Goal: Information Seeking & Learning: Learn about a topic

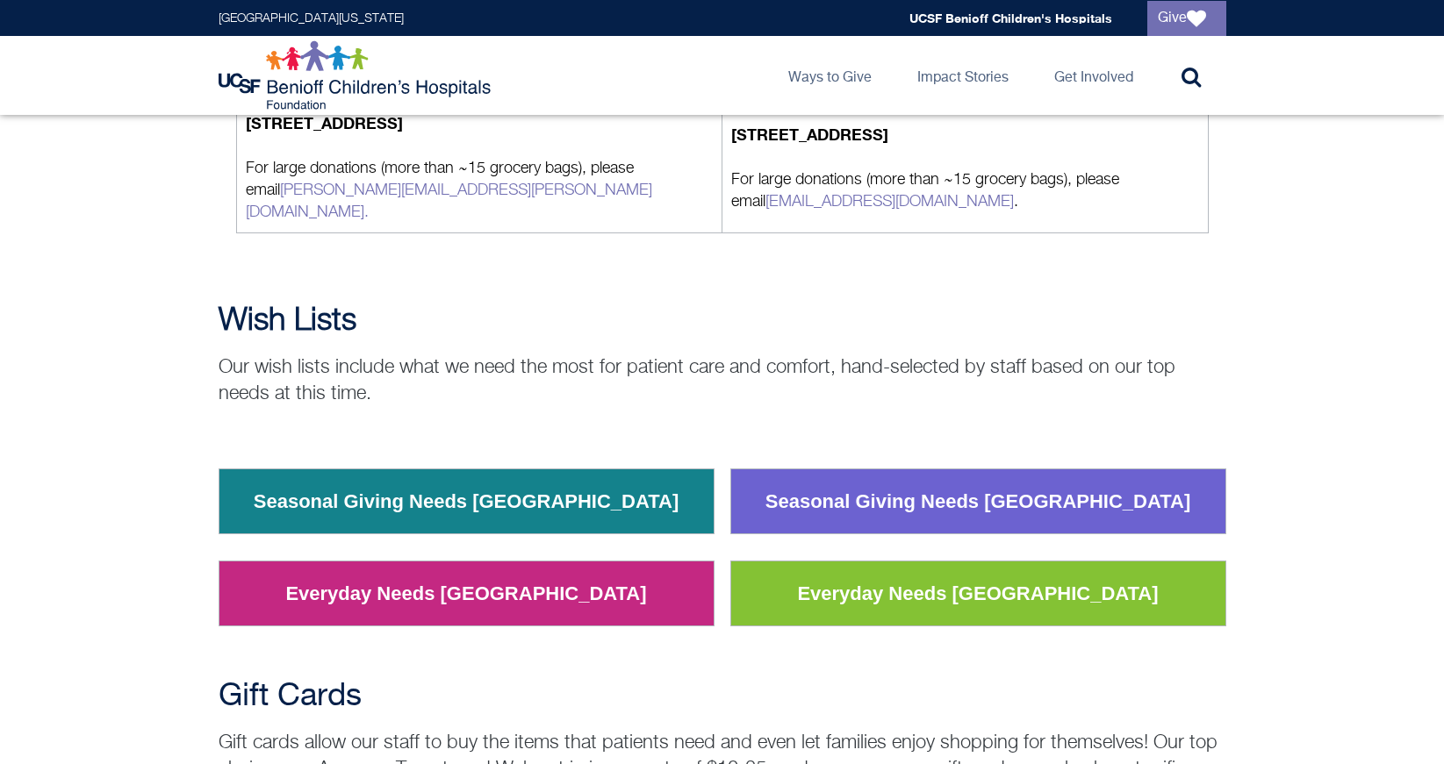
scroll to position [1845, 0]
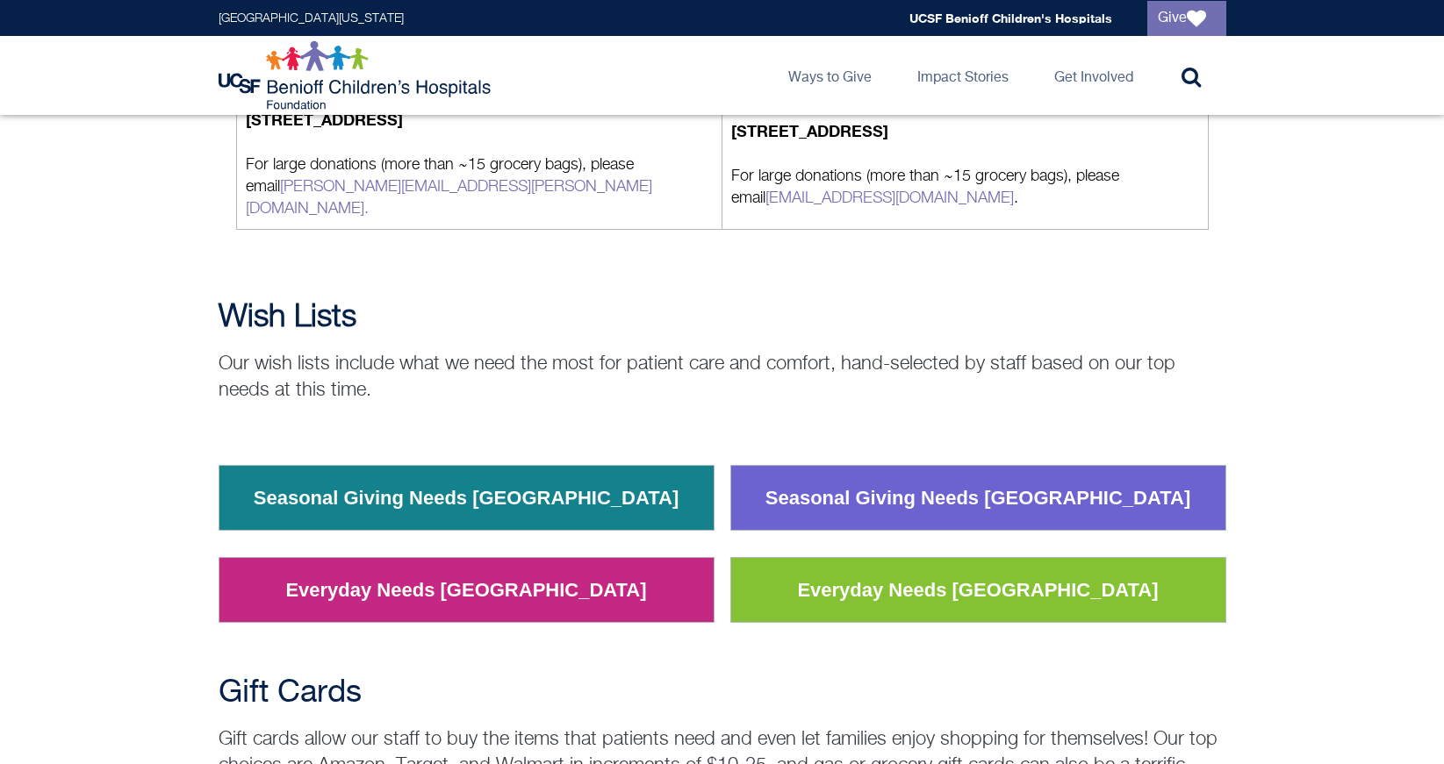
click at [357, 476] on link "Seasonal Giving Needs Oakland" at bounding box center [466, 499] width 452 height 46
click at [520, 301] on h2 "Wish Lists" at bounding box center [723, 317] width 1008 height 35
click at [506, 596] on td "Everyday Needs Oakland" at bounding box center [466, 590] width 495 height 65
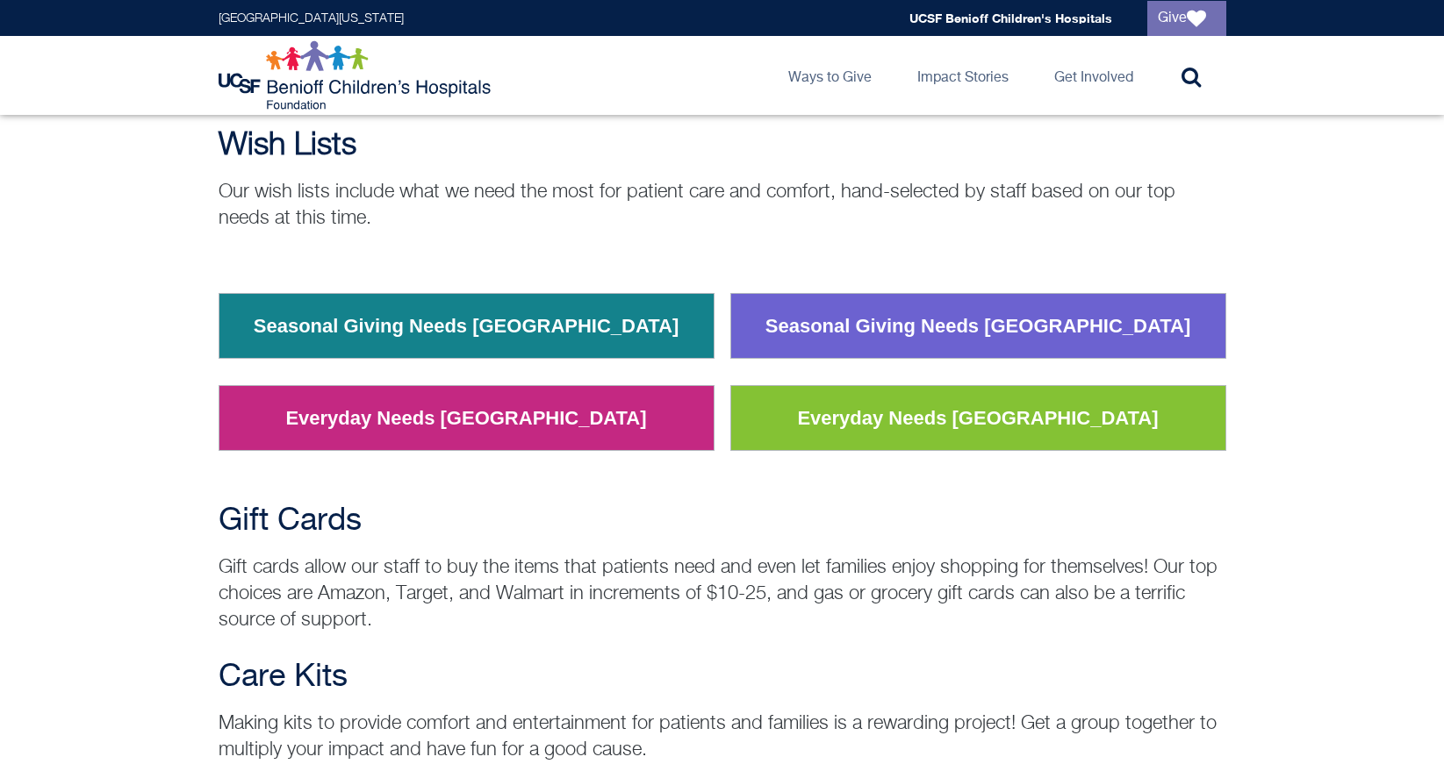
scroll to position [2019, 0]
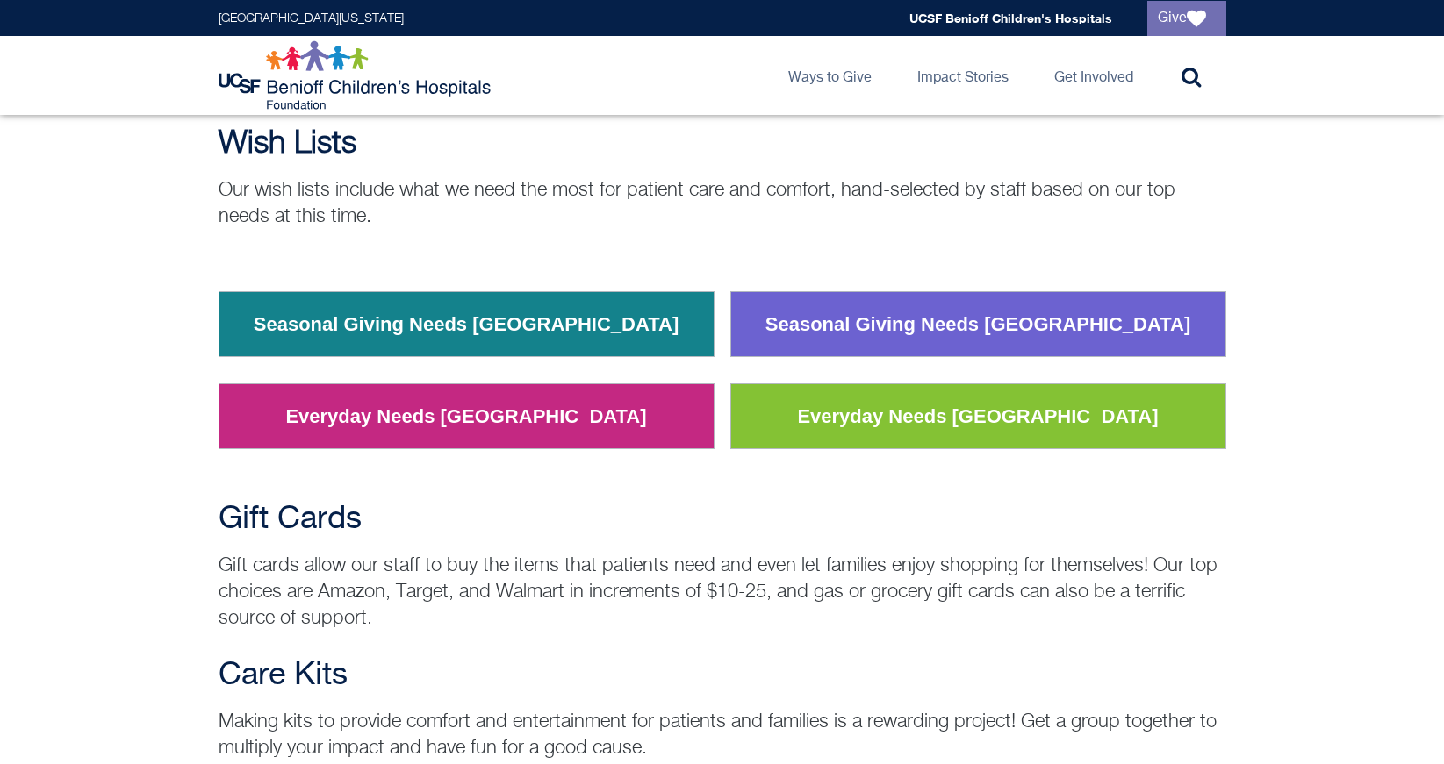
click at [598, 392] on td "Everyday Needs Oakland" at bounding box center [466, 416] width 495 height 65
click at [552, 405] on link "Everyday Needs Oakland" at bounding box center [465, 417] width 387 height 46
click at [500, 148] on div "Wish Lists Our wish lists include what we need the most for patient care and co…" at bounding box center [723, 178] width 1008 height 104
drag, startPoint x: 500, startPoint y: 148, endPoint x: 500, endPoint y: 166, distance: 17.6
click at [500, 166] on div "Wish Lists Our wish lists include what we need the most for patient care and co…" at bounding box center [723, 178] width 1008 height 104
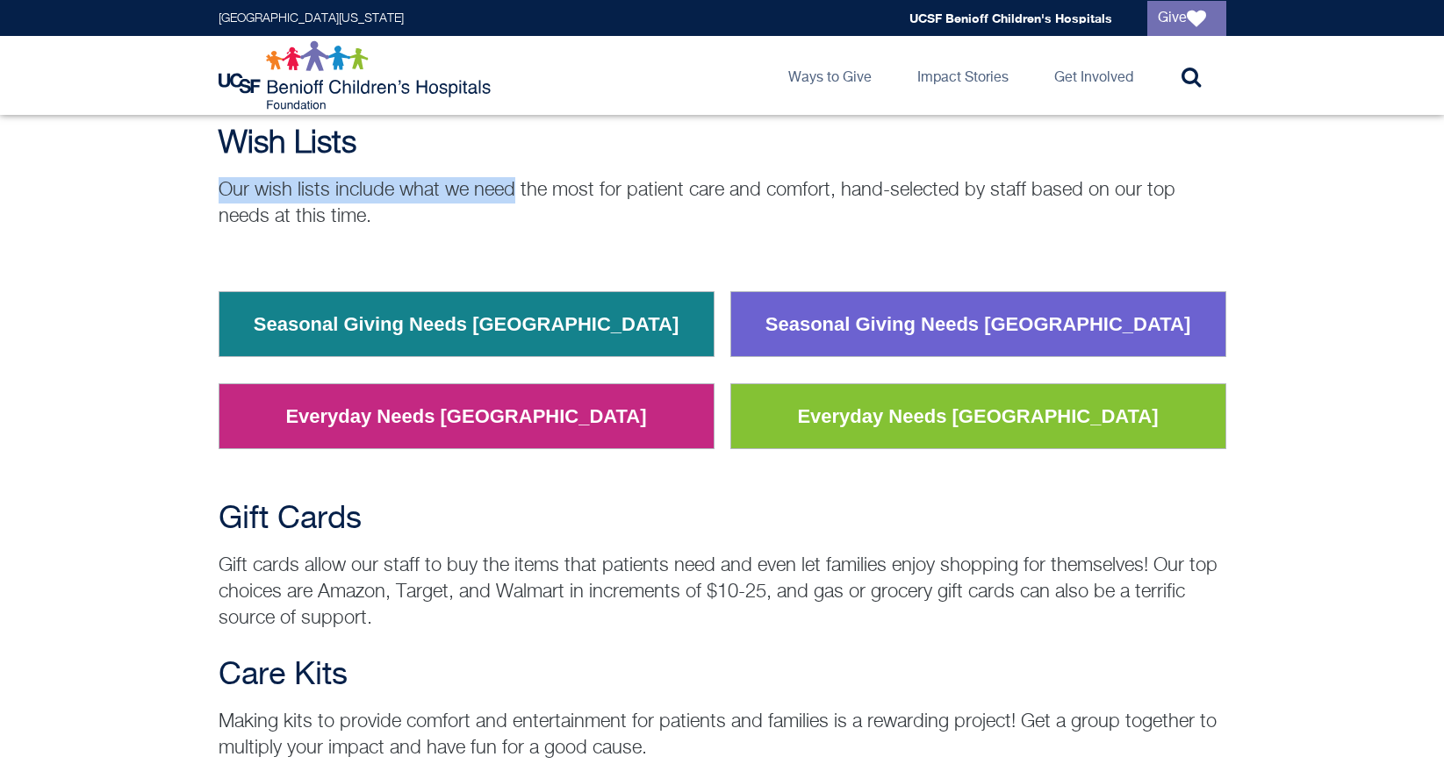
click at [500, 177] on p "Our wish lists include what we need the most for patient care and comfort, hand…" at bounding box center [723, 203] width 1008 height 53
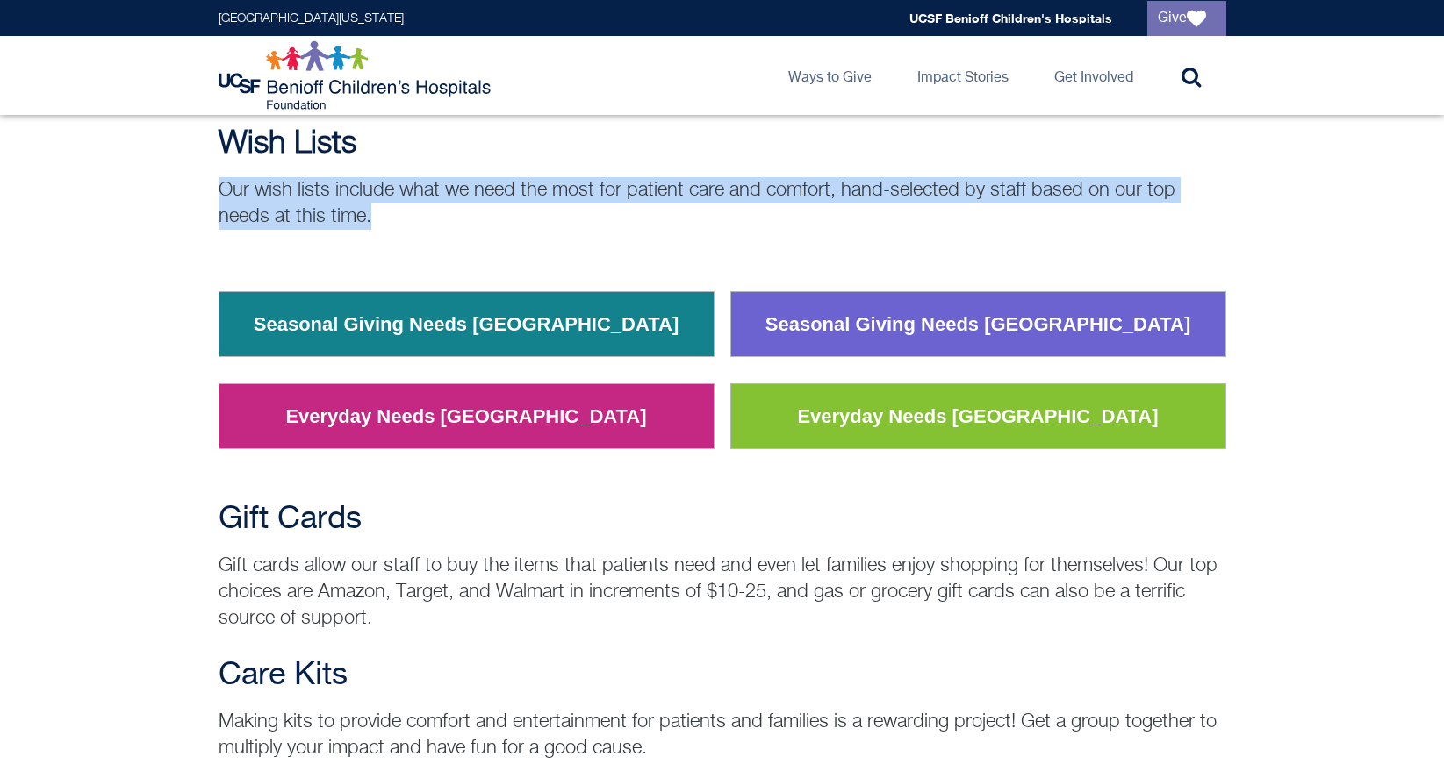
click at [500, 177] on p "Our wish lists include what we need the most for patient care and comfort, hand…" at bounding box center [723, 203] width 1008 height 53
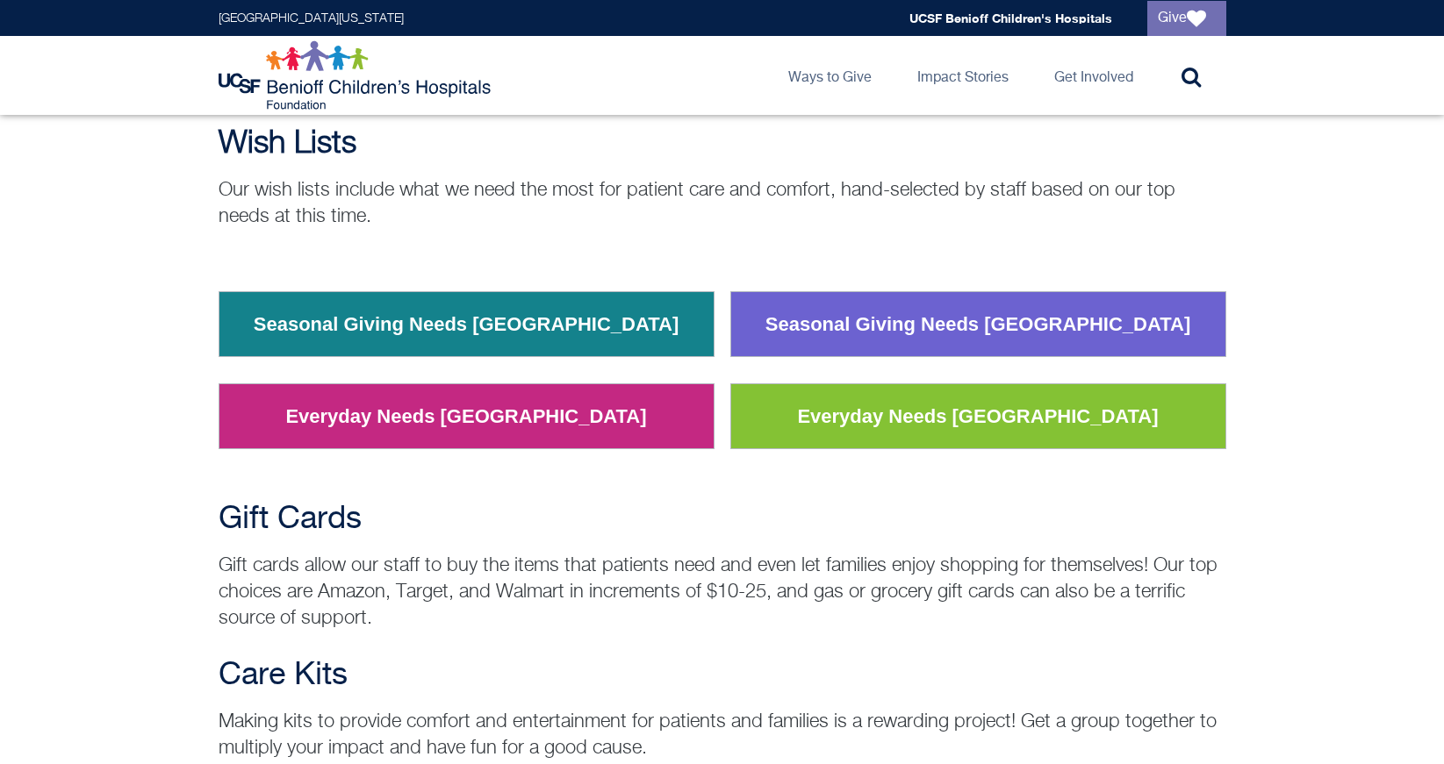
click at [505, 177] on p "Our wish lists include what we need the most for patient care and comfort, hand…" at bounding box center [723, 203] width 1008 height 53
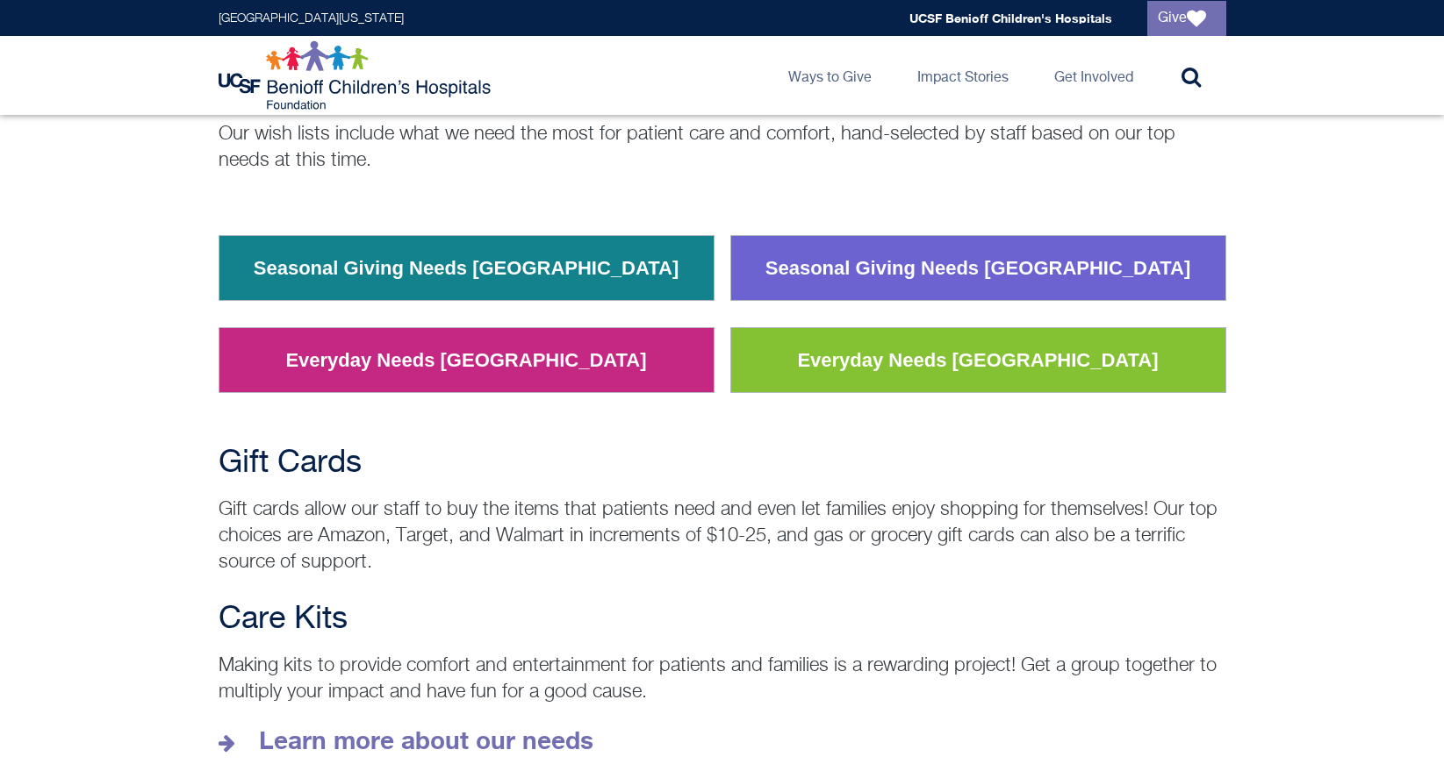
scroll to position [2166, 0]
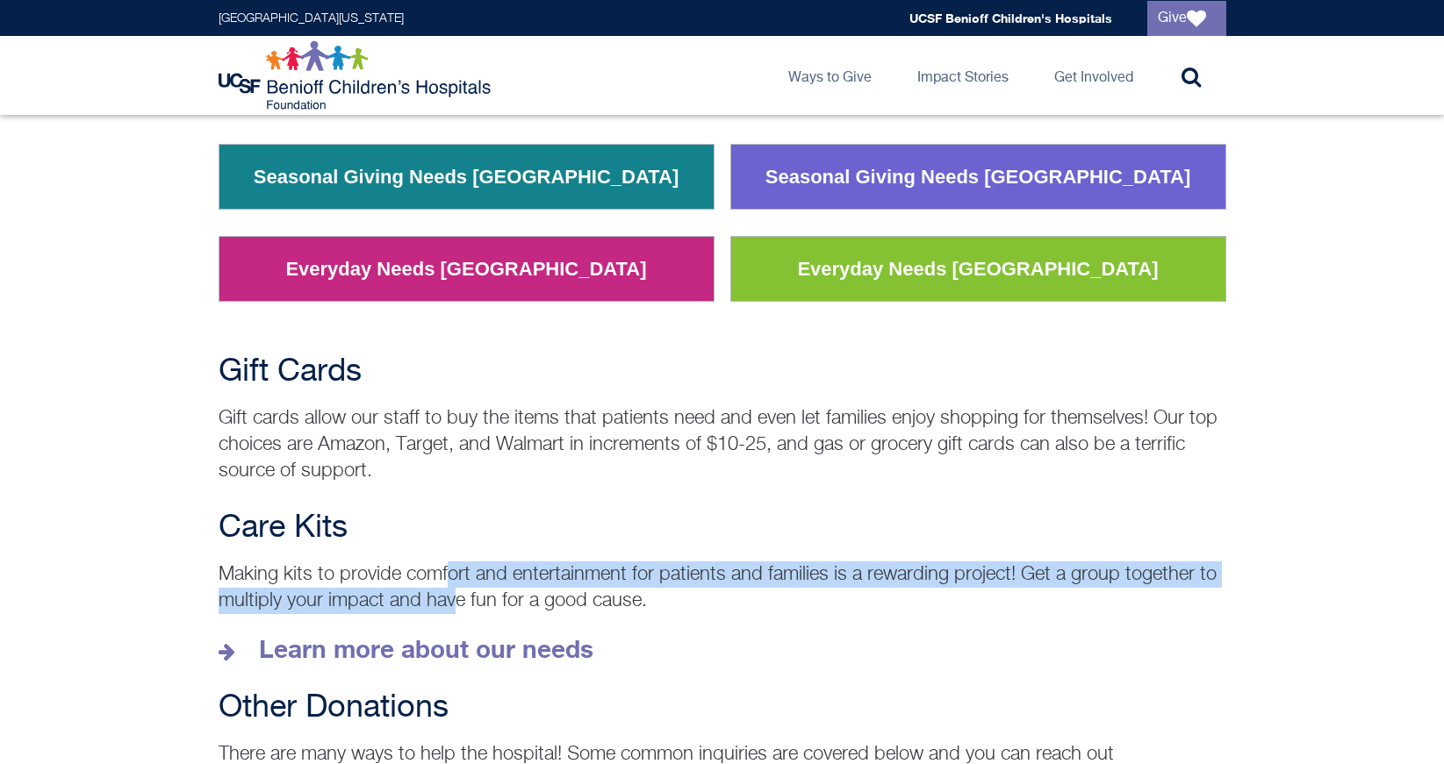
drag, startPoint x: 452, startPoint y: 559, endPoint x: 456, endPoint y: 574, distance: 15.3
click at [456, 574] on p "Making kits to provide comfort and entertainment for patients and families is a…" at bounding box center [723, 588] width 1008 height 53
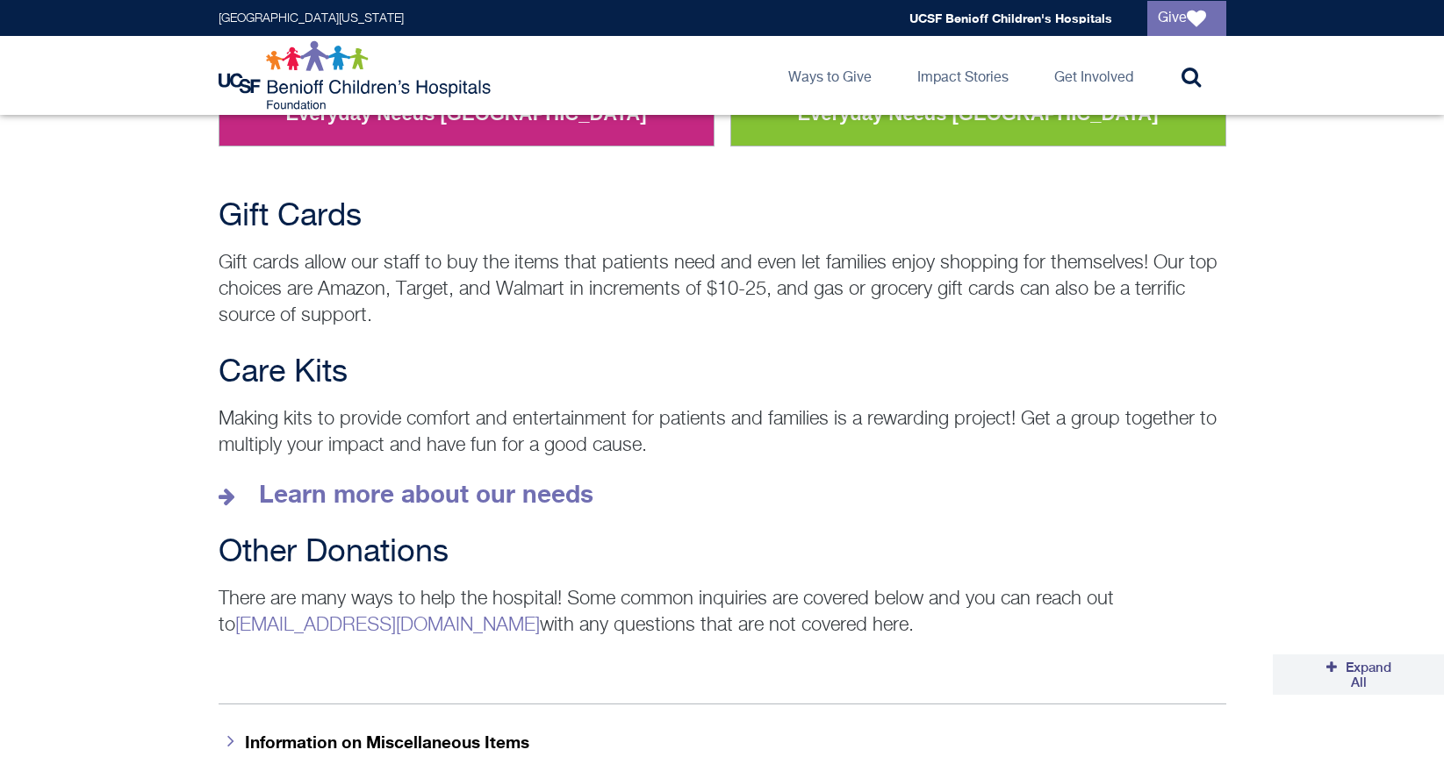
scroll to position [2311, 0]
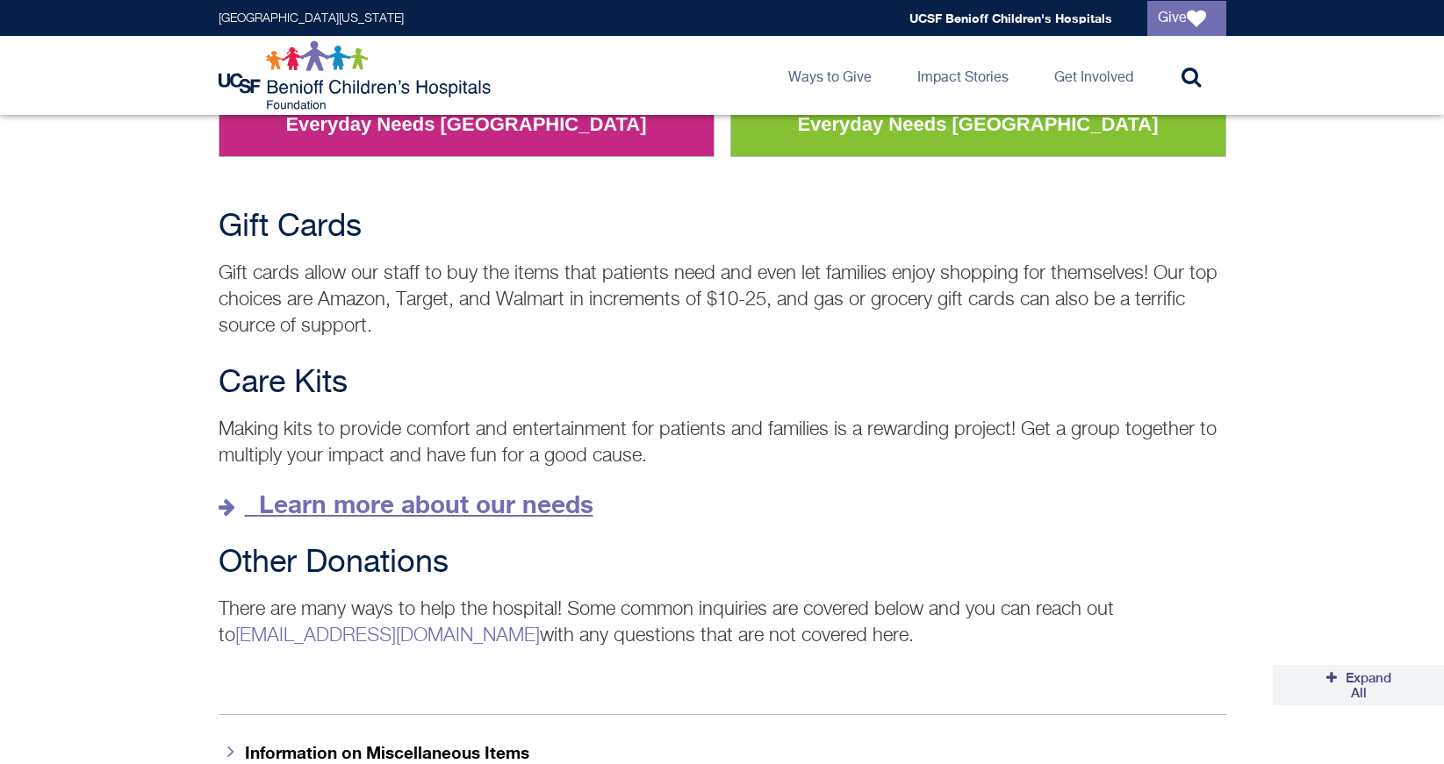
click at [287, 490] on strong "Learn more about our needs" at bounding box center [426, 504] width 334 height 29
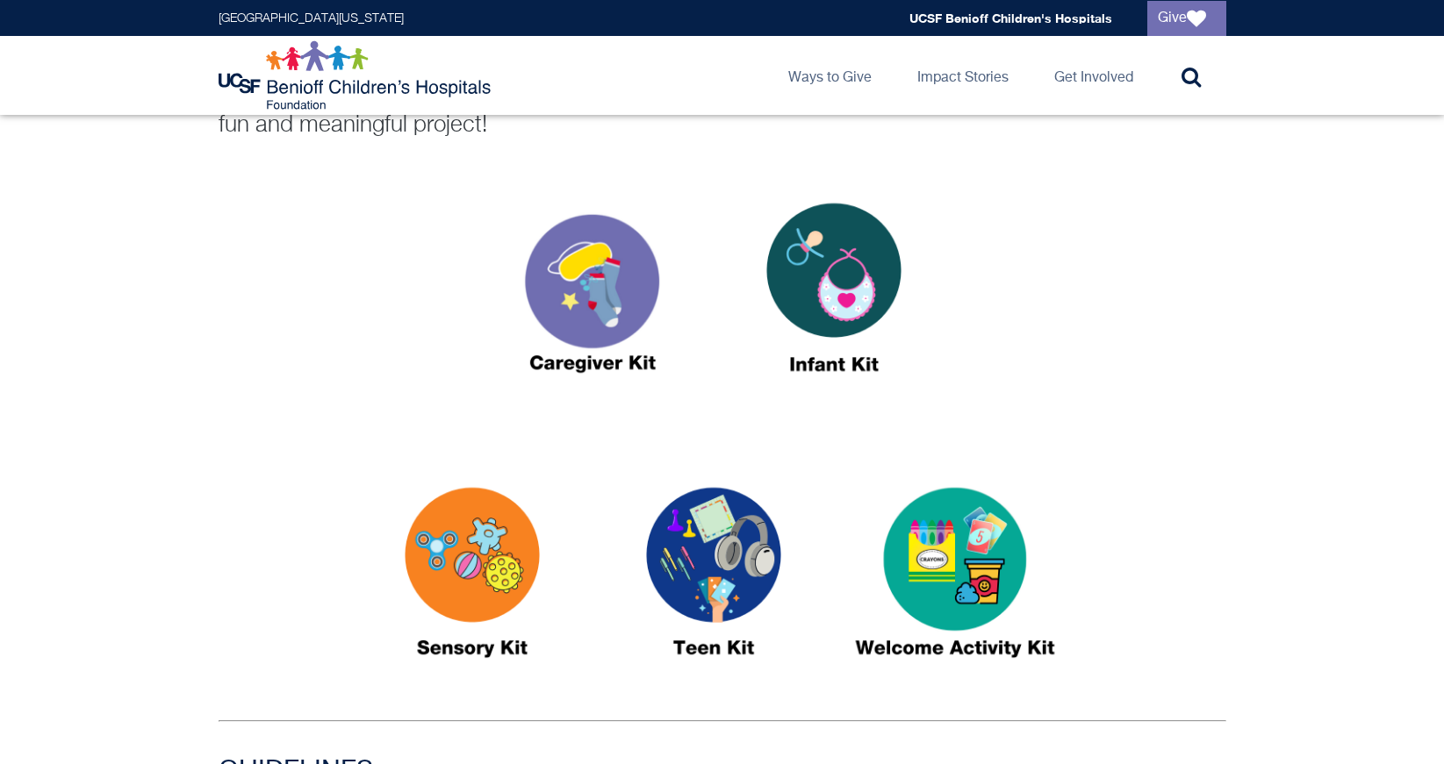
scroll to position [616, 0]
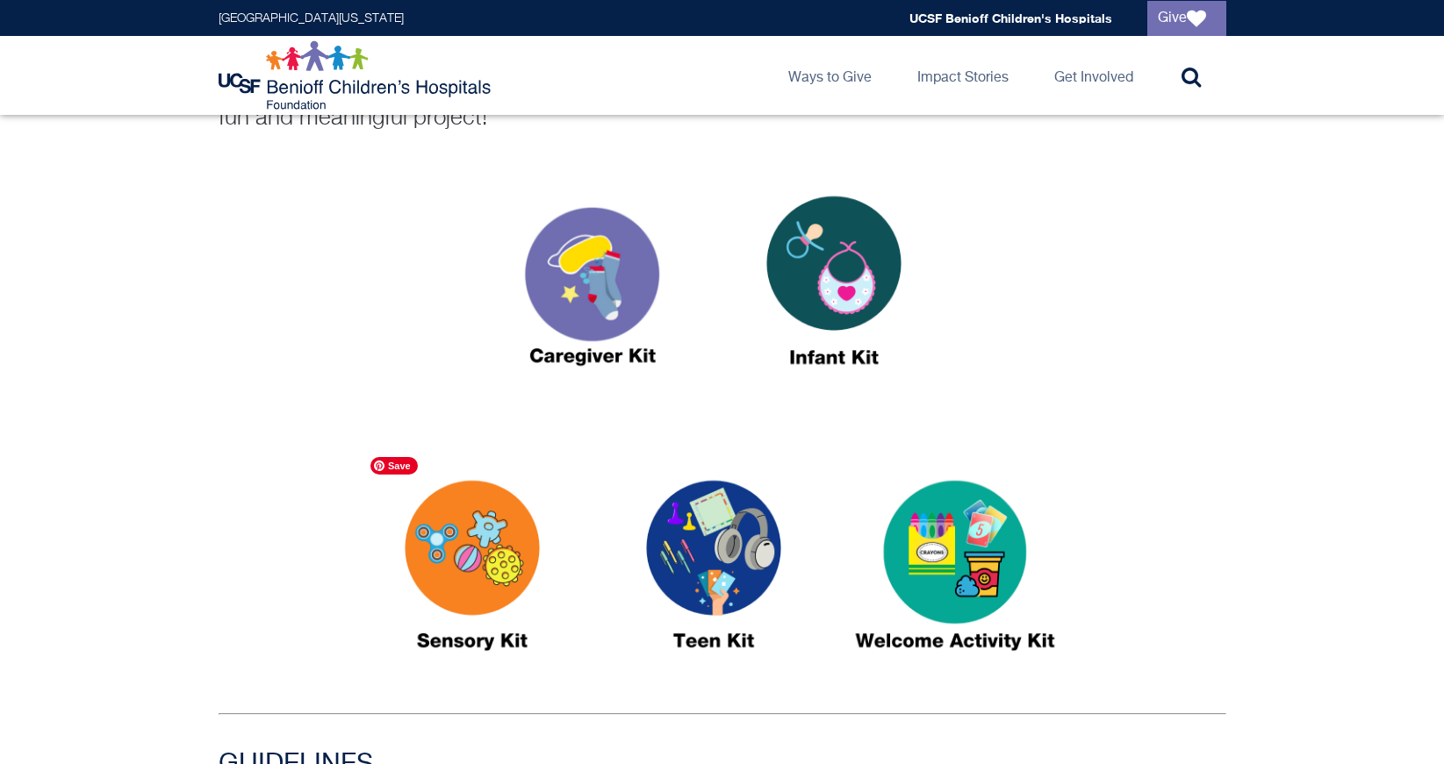
click at [454, 520] on img at bounding box center [471, 573] width 219 height 253
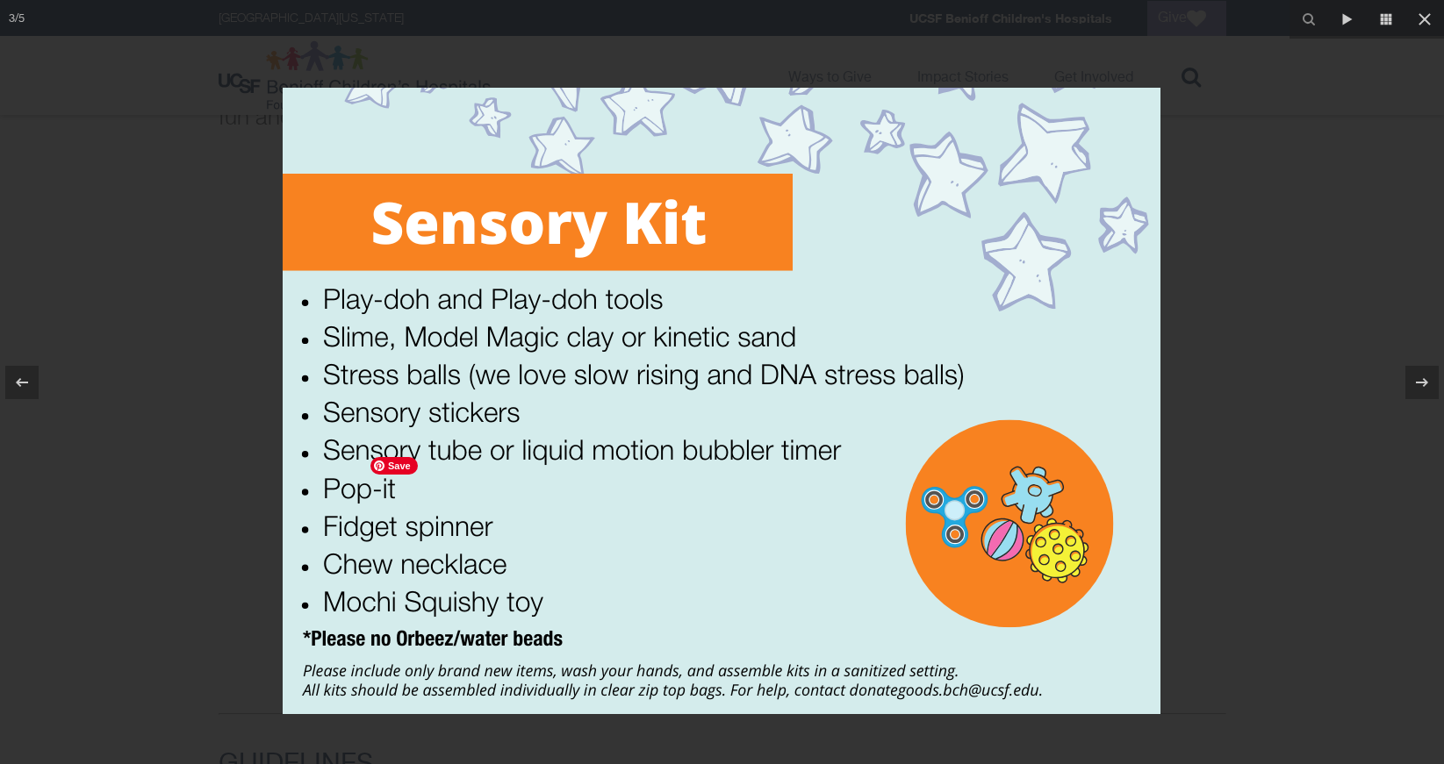
drag, startPoint x: 563, startPoint y: 278, endPoint x: 553, endPoint y: 292, distance: 17.6
click at [552, 296] on img at bounding box center [722, 401] width 878 height 627
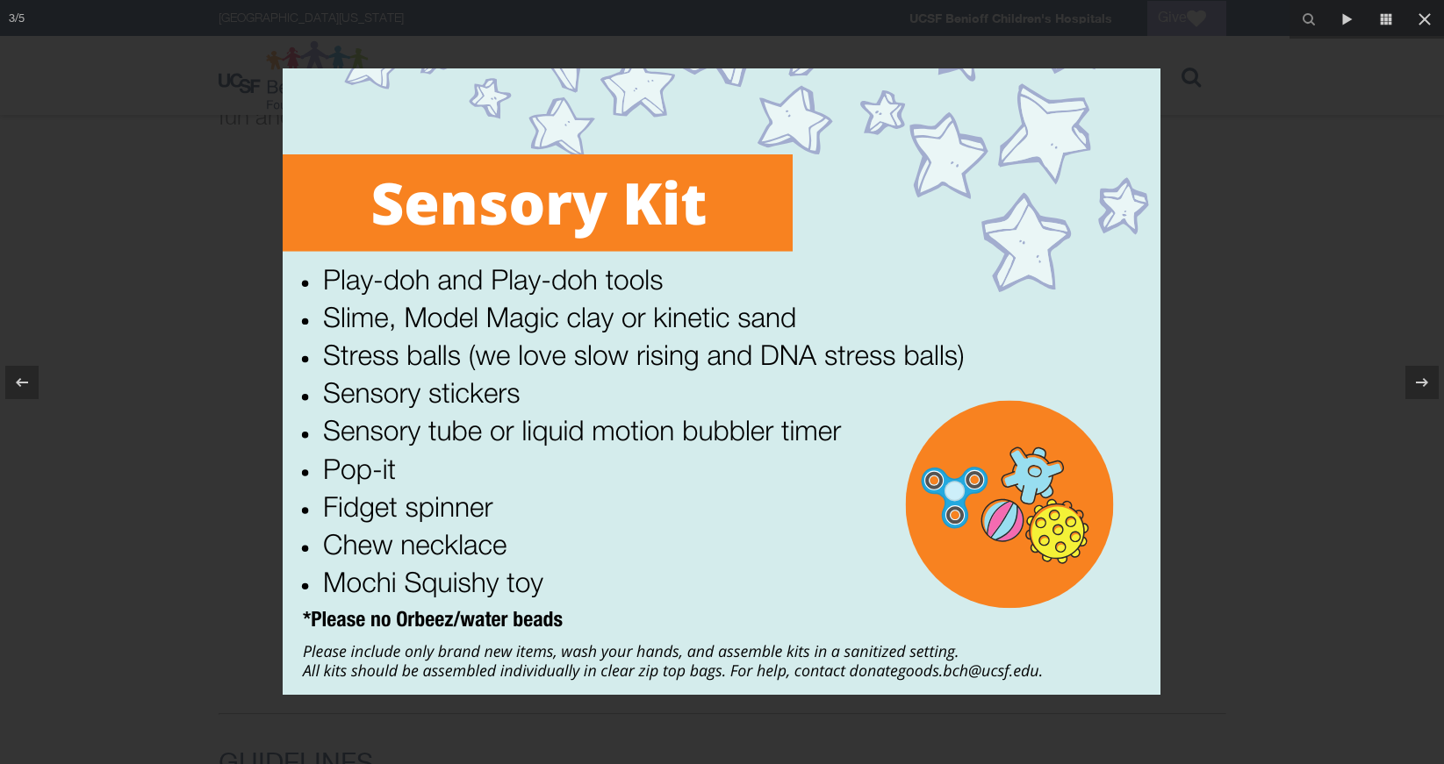
click at [1266, 151] on div at bounding box center [722, 382] width 1444 height 764
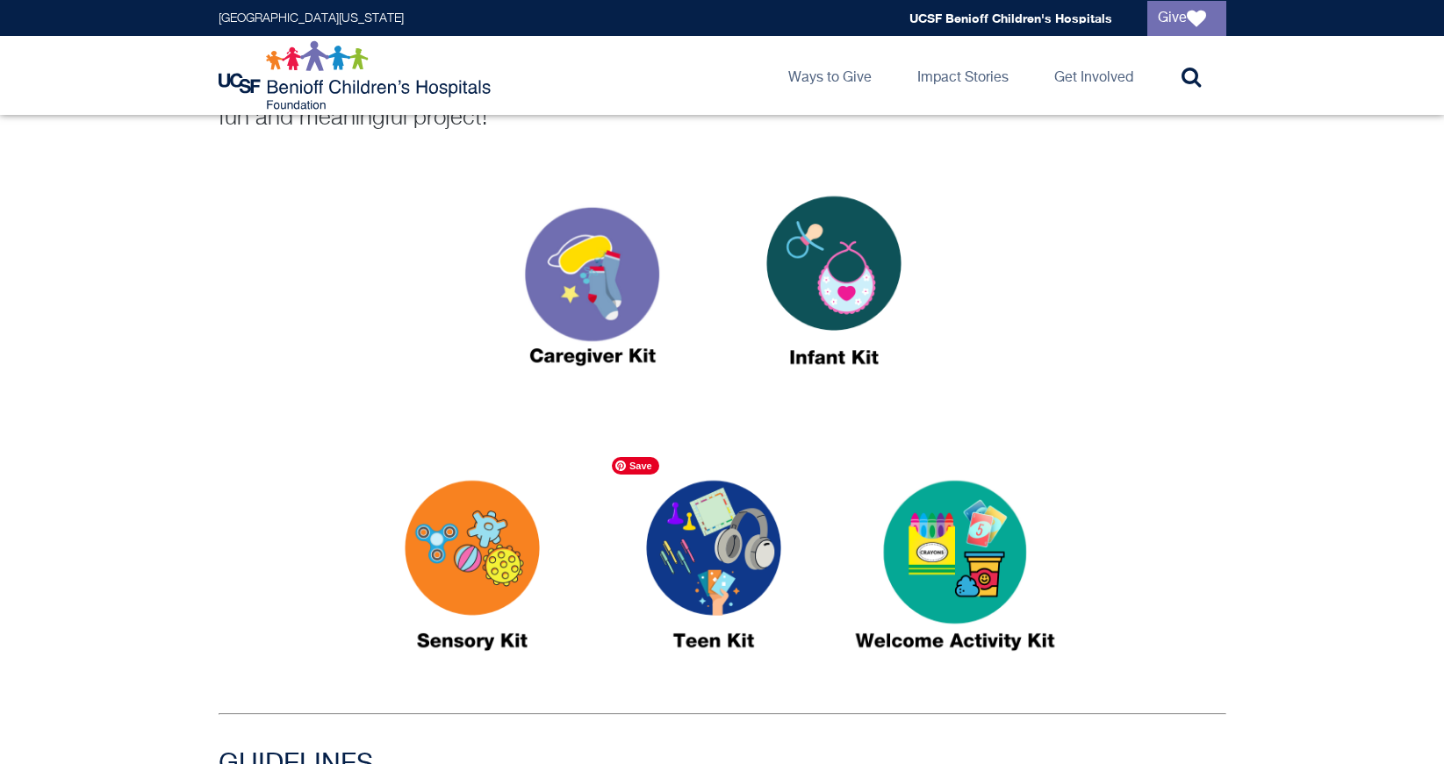
click at [749, 542] on img at bounding box center [713, 573] width 219 height 253
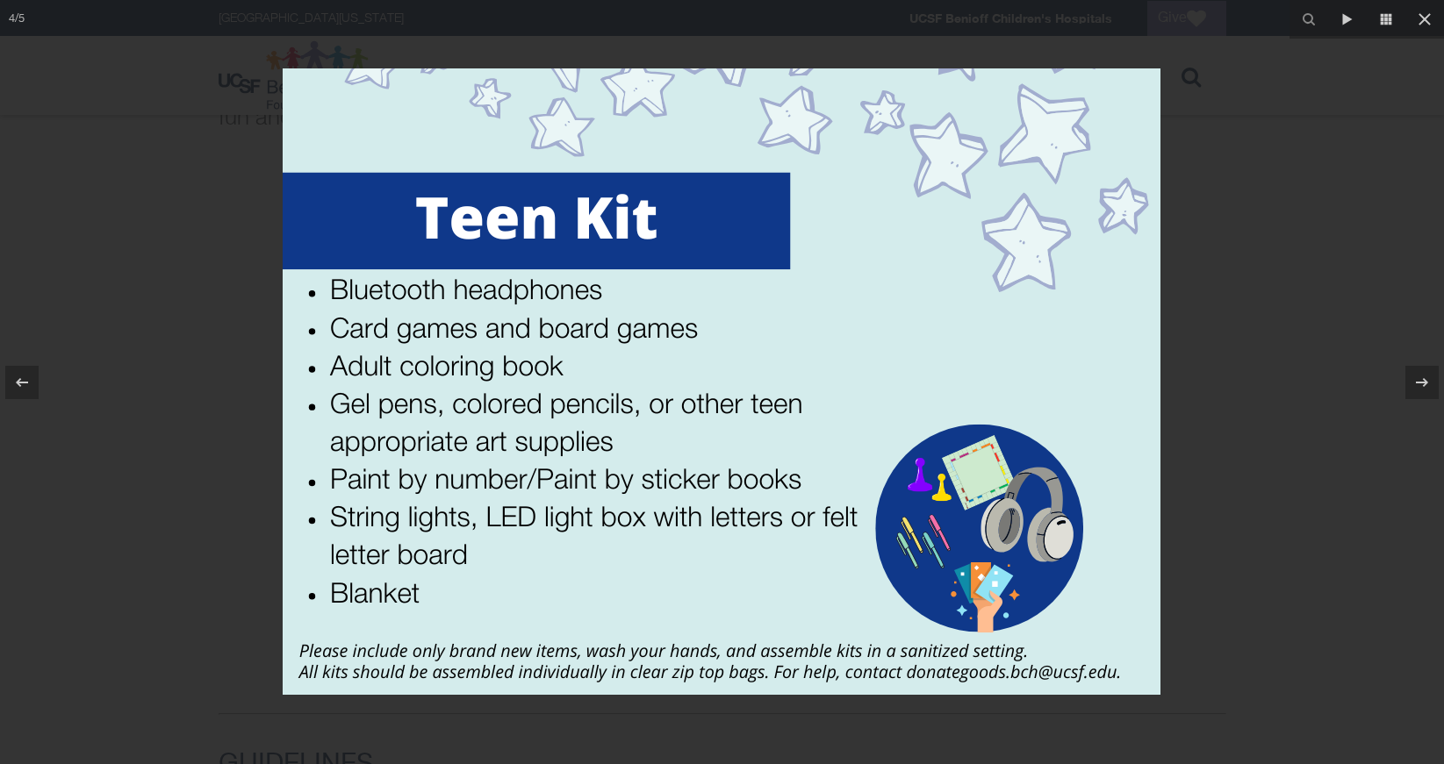
click at [1277, 180] on div at bounding box center [722, 382] width 1444 height 764
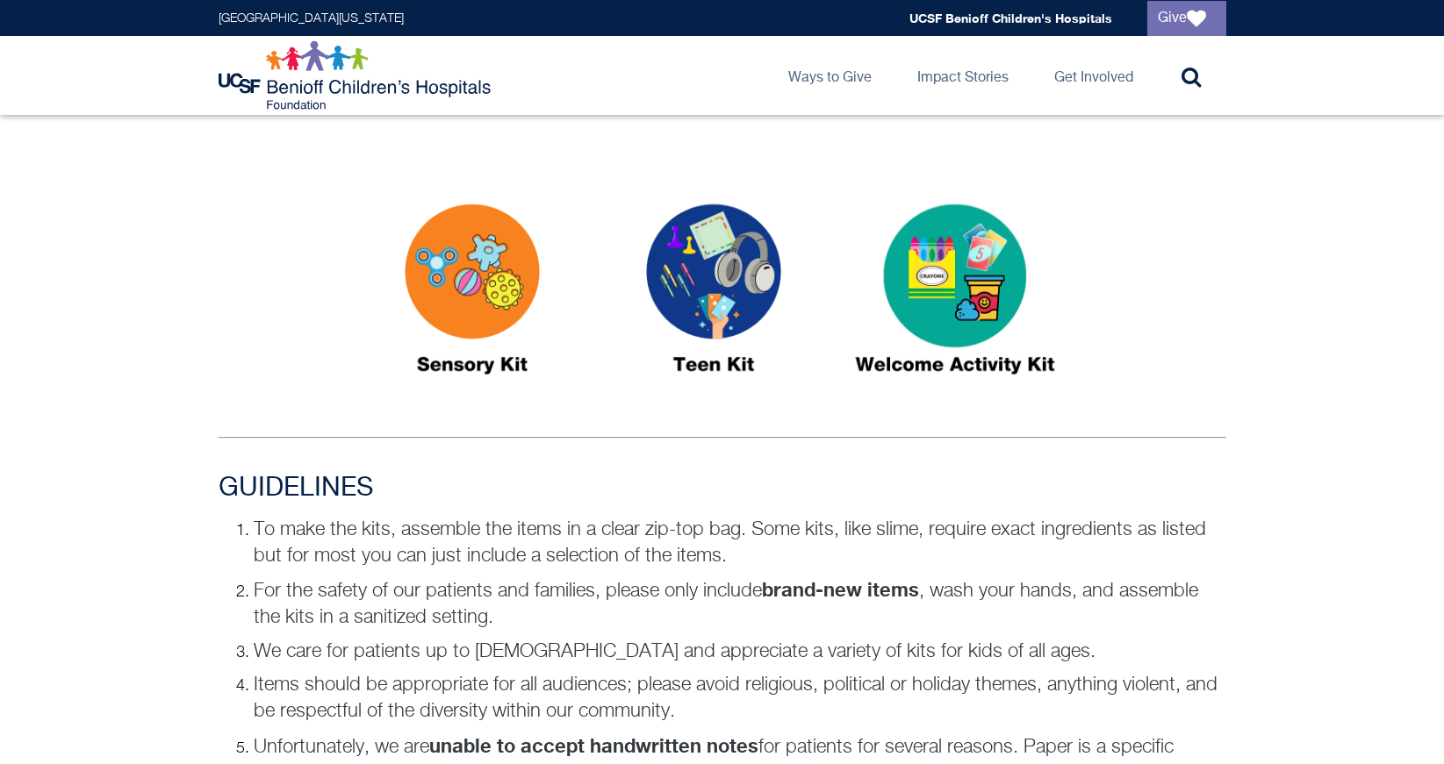
scroll to position [915, 0]
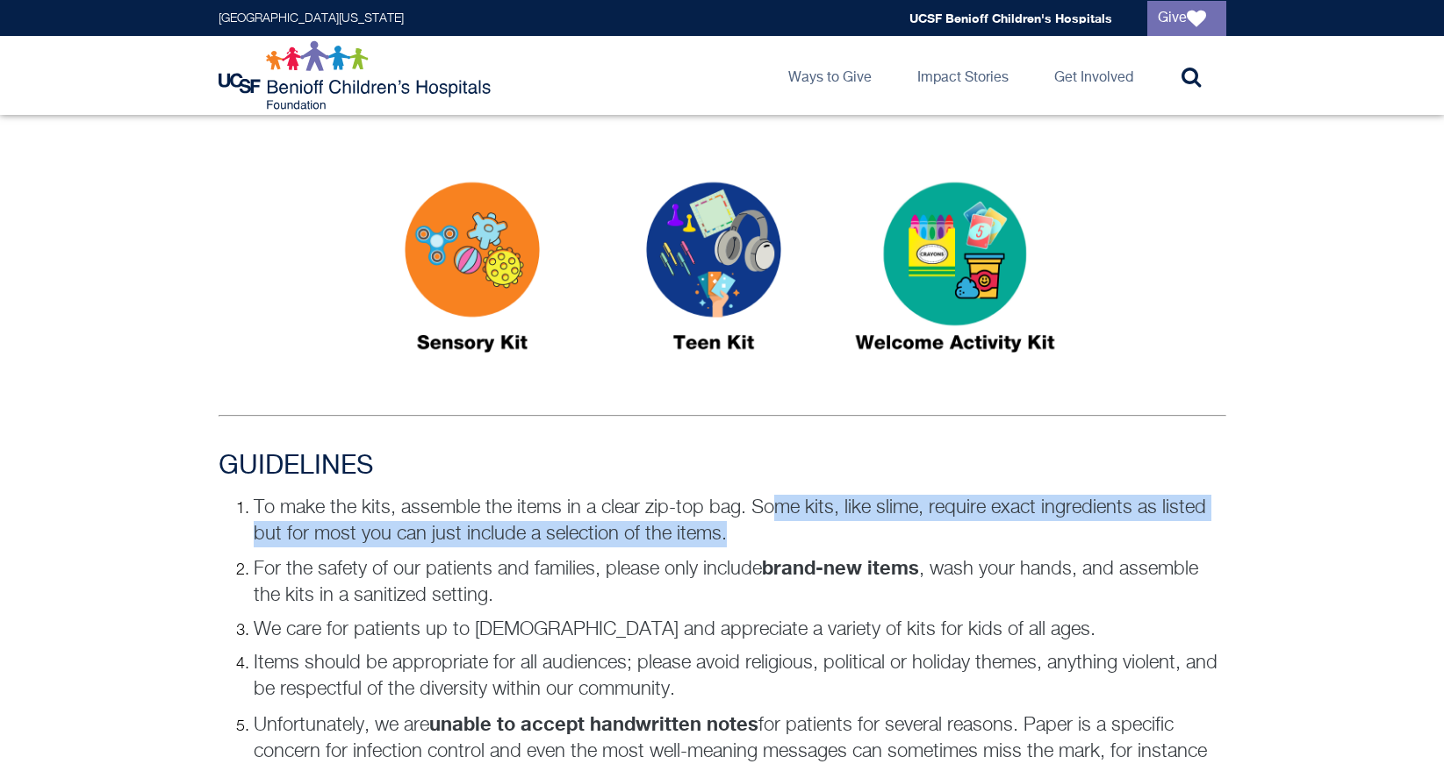
drag, startPoint x: 771, startPoint y: 508, endPoint x: 780, endPoint y: 525, distance: 18.8
click at [780, 525] on p "To make the kits, assemble the items in a clear zip-top bag. Some kits, like sl…" at bounding box center [740, 521] width 972 height 53
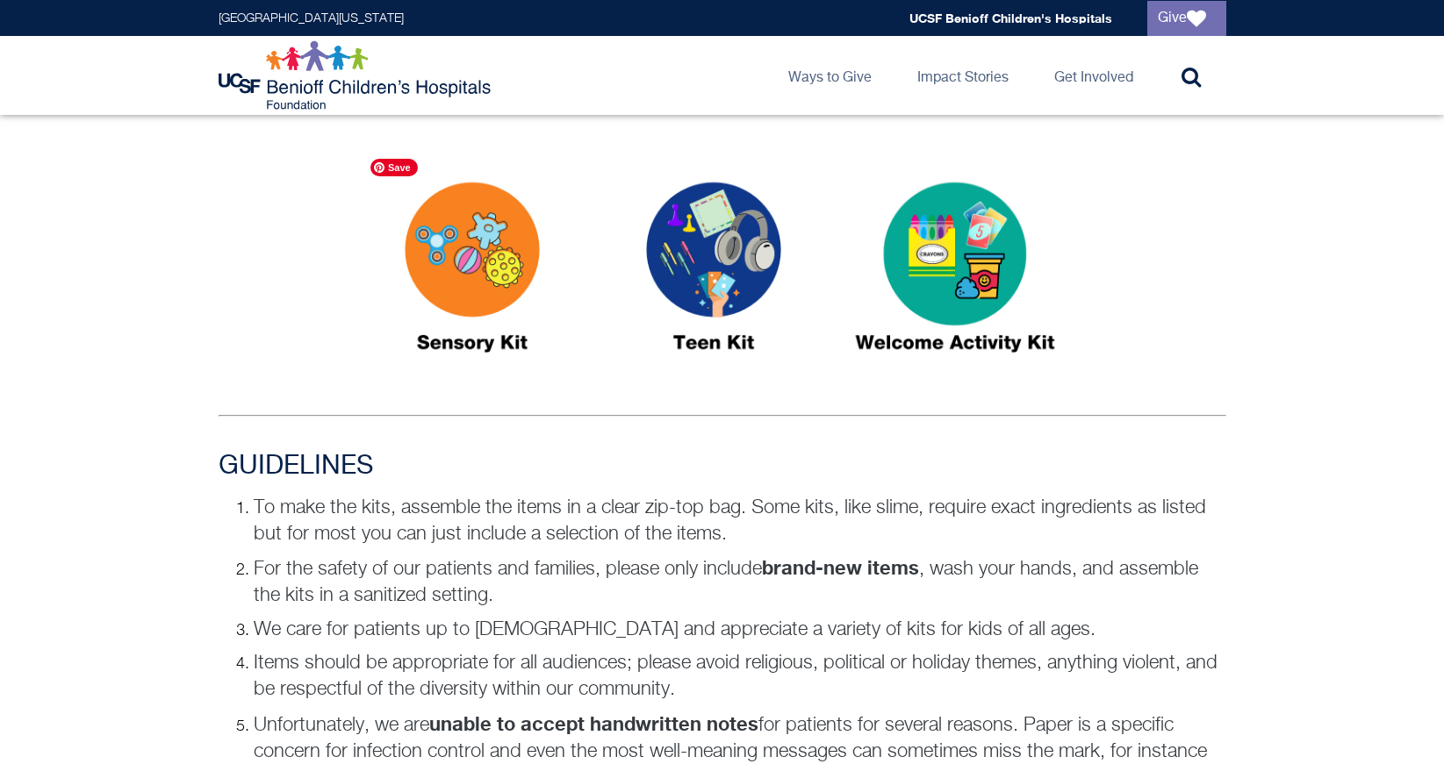
click at [512, 294] on img at bounding box center [471, 274] width 219 height 253
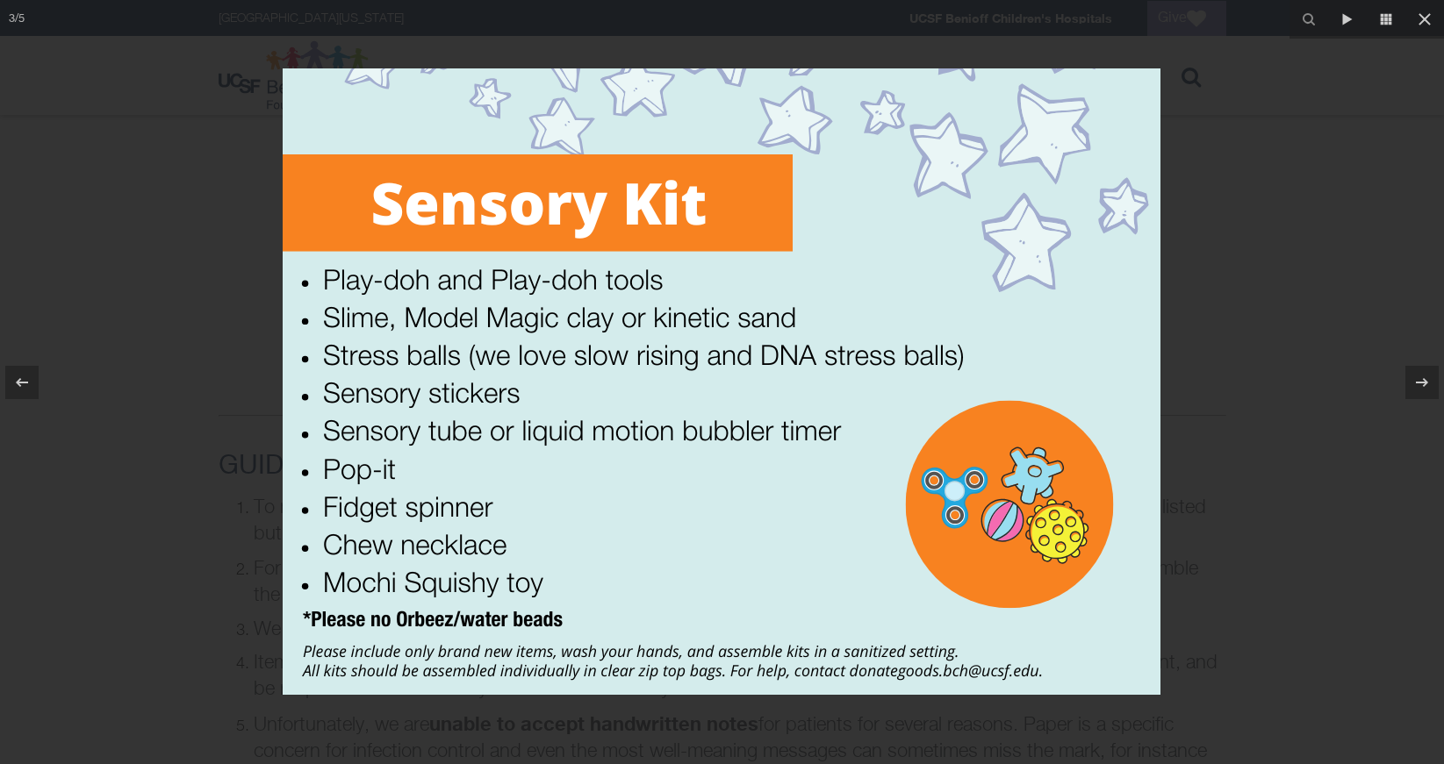
click at [1188, 238] on div at bounding box center [722, 382] width 1444 height 764
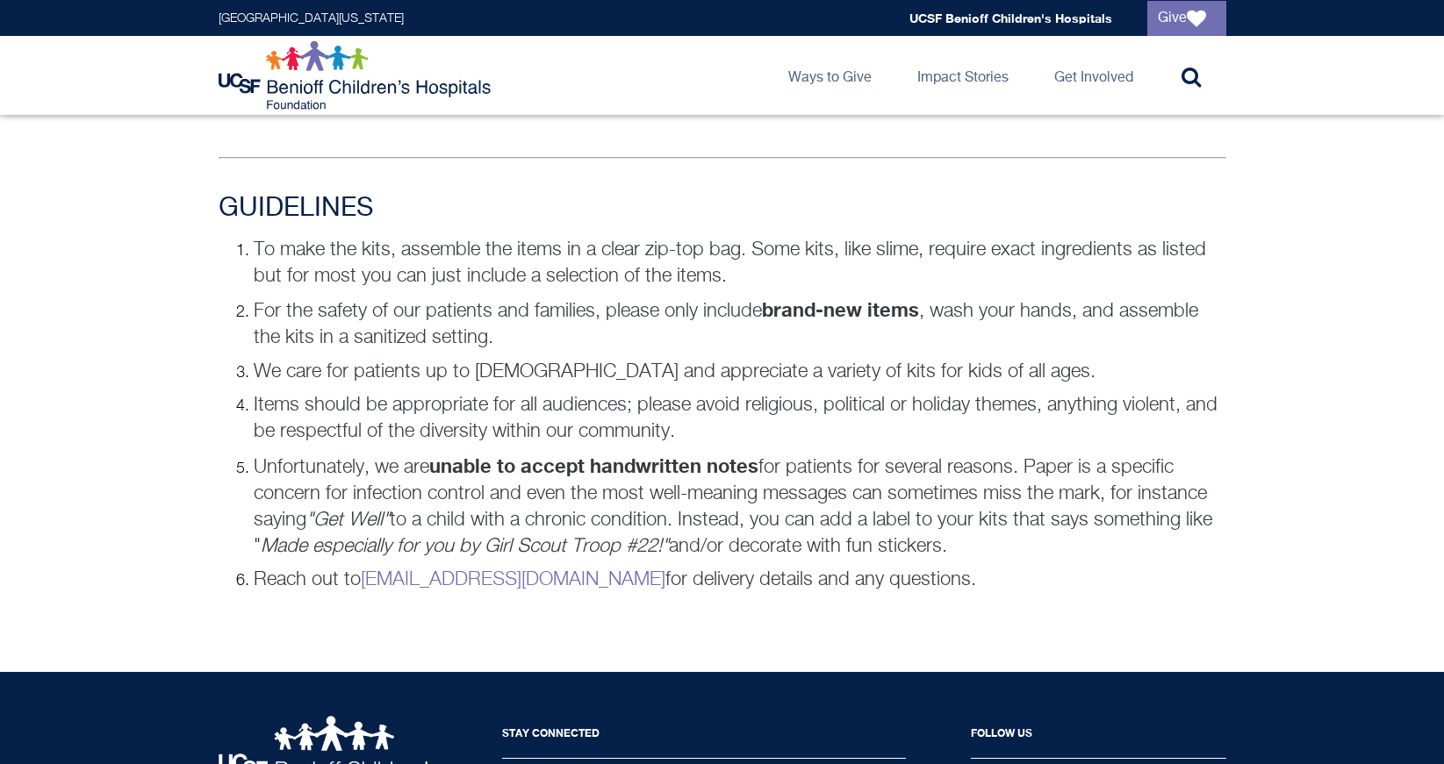
scroll to position [1185, 0]
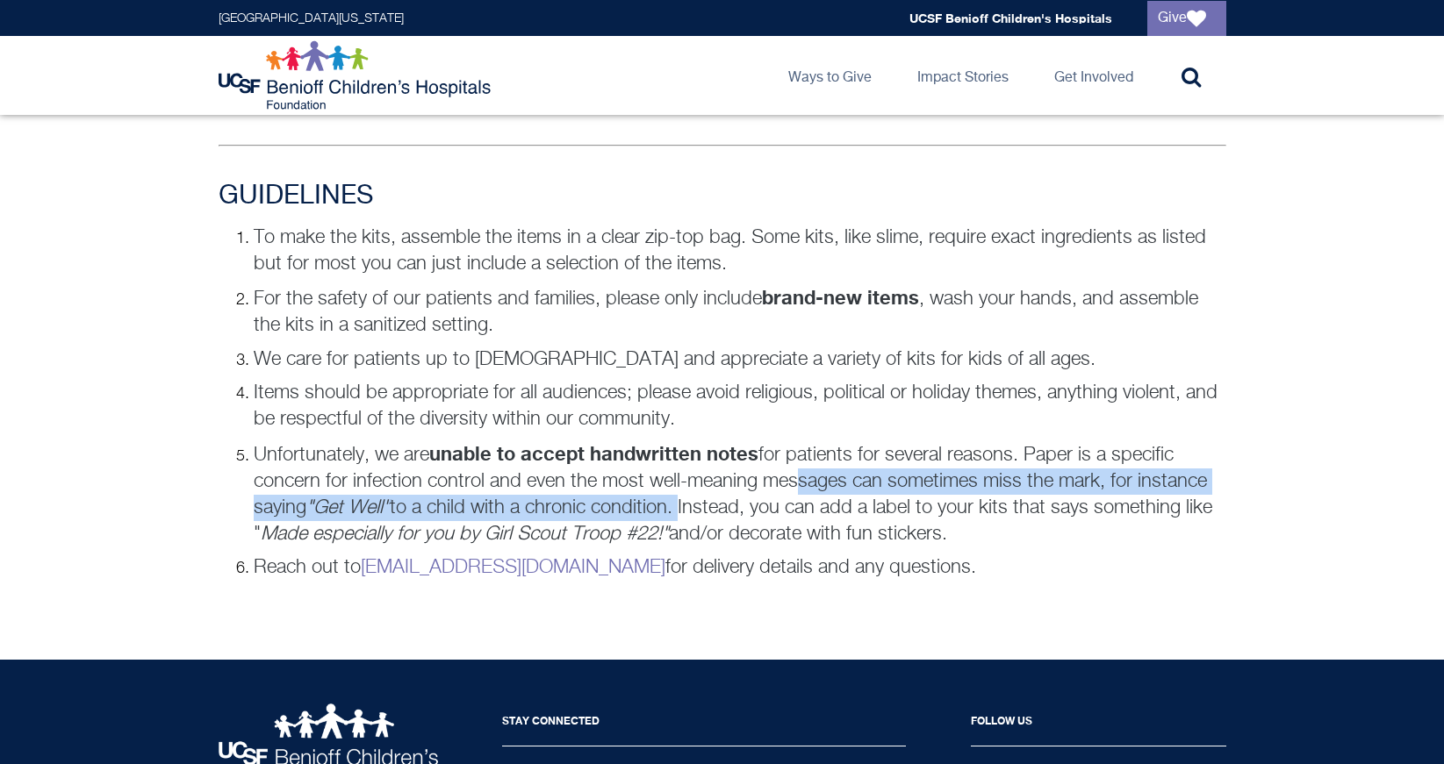
drag, startPoint x: 787, startPoint y: 482, endPoint x: 687, endPoint y: 504, distance: 102.4
click at [687, 504] on p "Unfortunately, we are unable to accept handwritten notes for patients for sever…" at bounding box center [740, 494] width 972 height 107
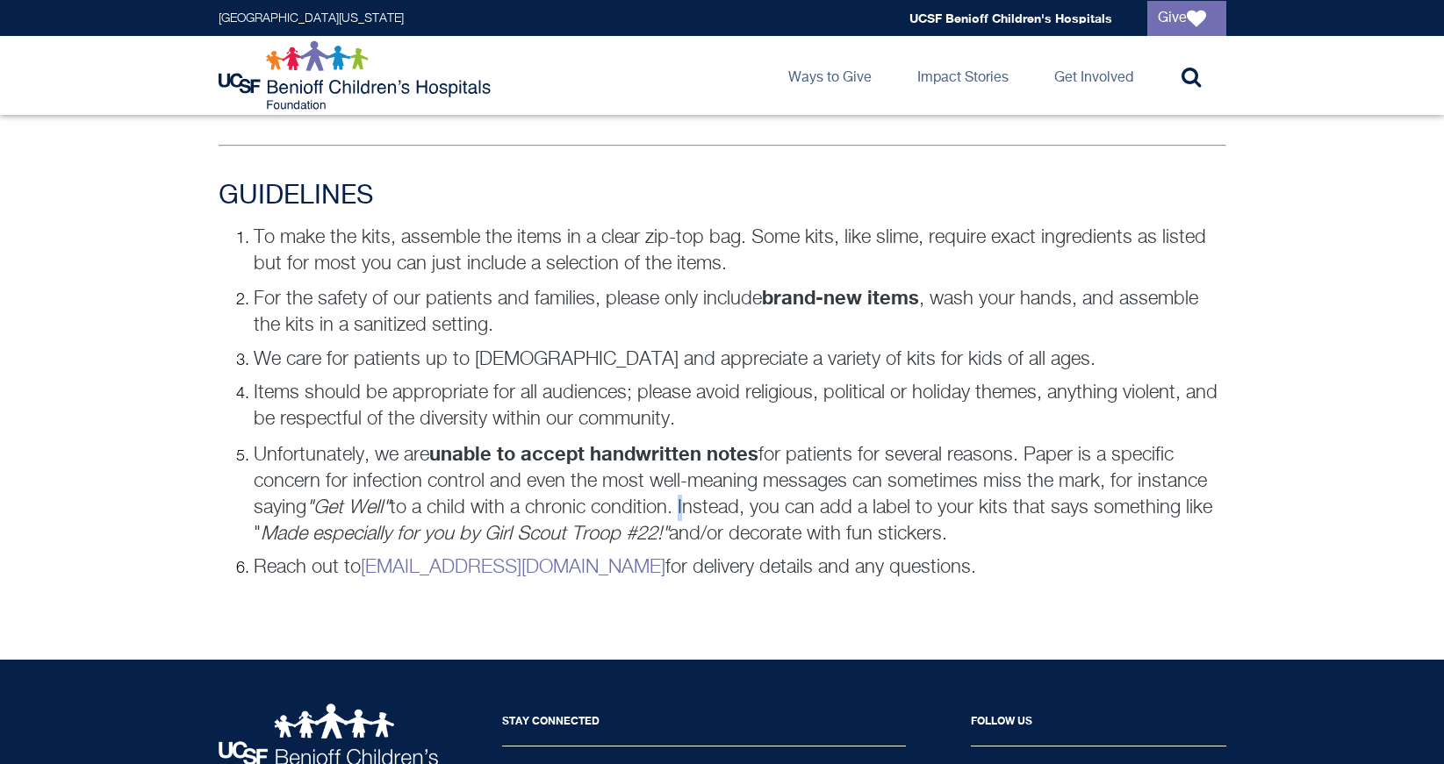
click at [687, 504] on p "Unfortunately, we are unable to accept handwritten notes for patients for sever…" at bounding box center [740, 494] width 972 height 107
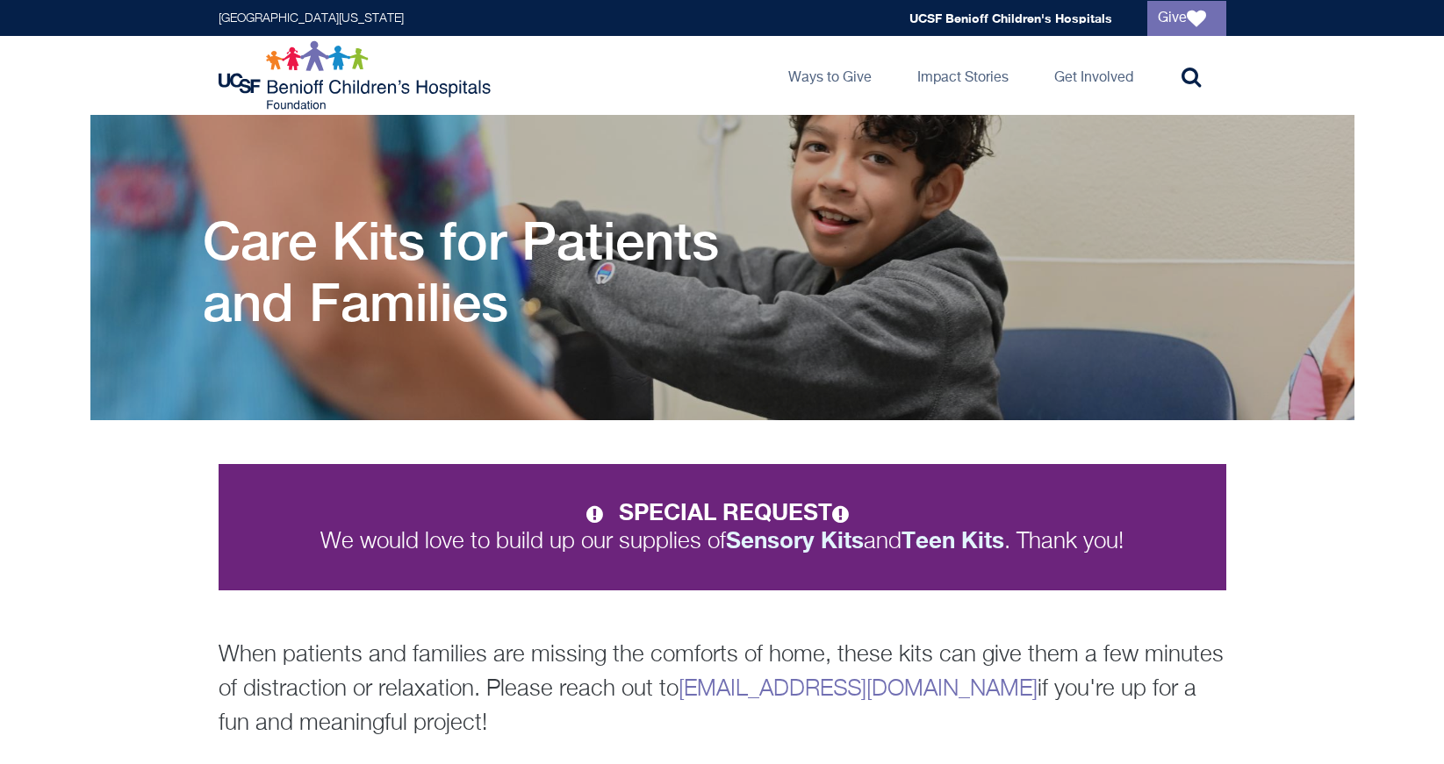
scroll to position [0, 0]
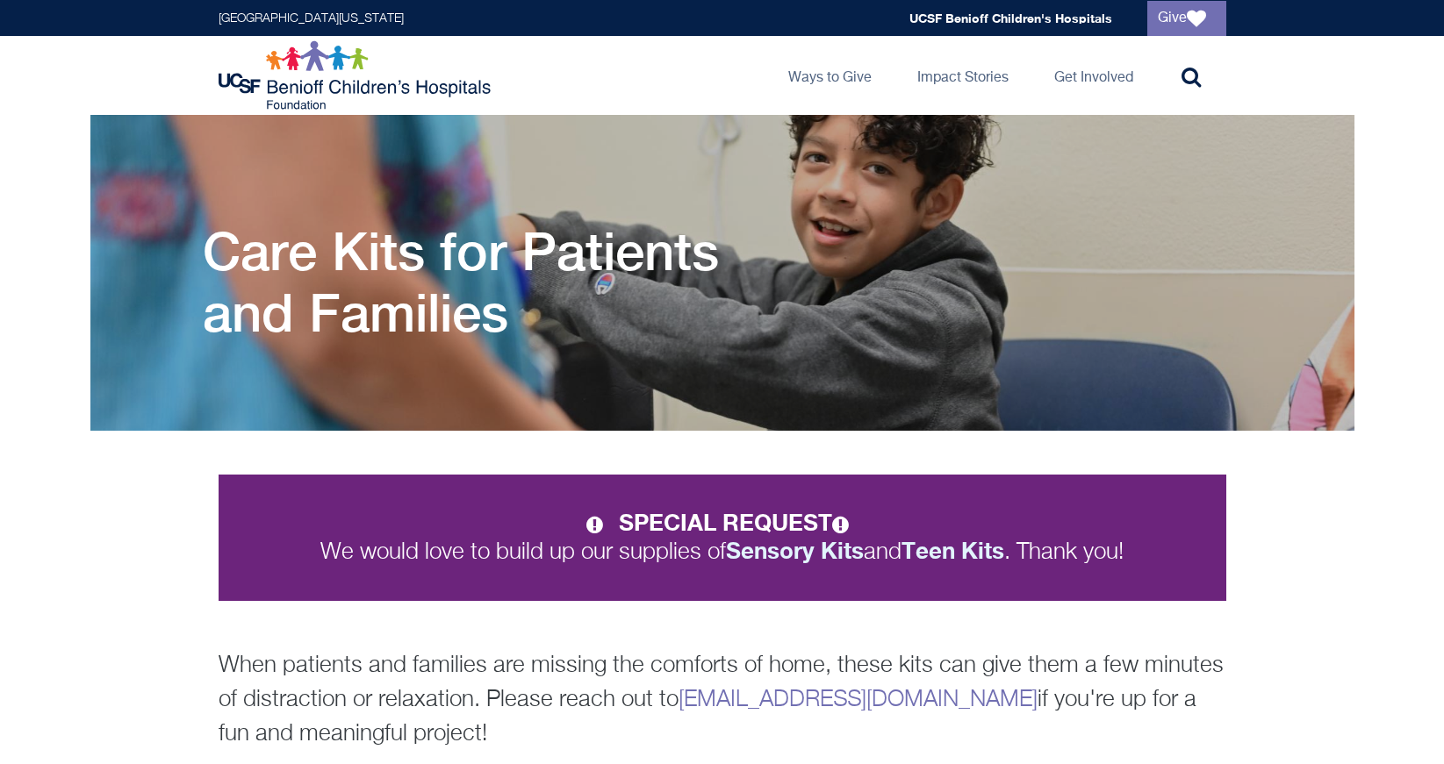
drag, startPoint x: 513, startPoint y: 325, endPoint x: 499, endPoint y: 291, distance: 36.2
click at [499, 291] on h1 "Care Kits for Patients and Families" at bounding box center [501, 281] width 597 height 123
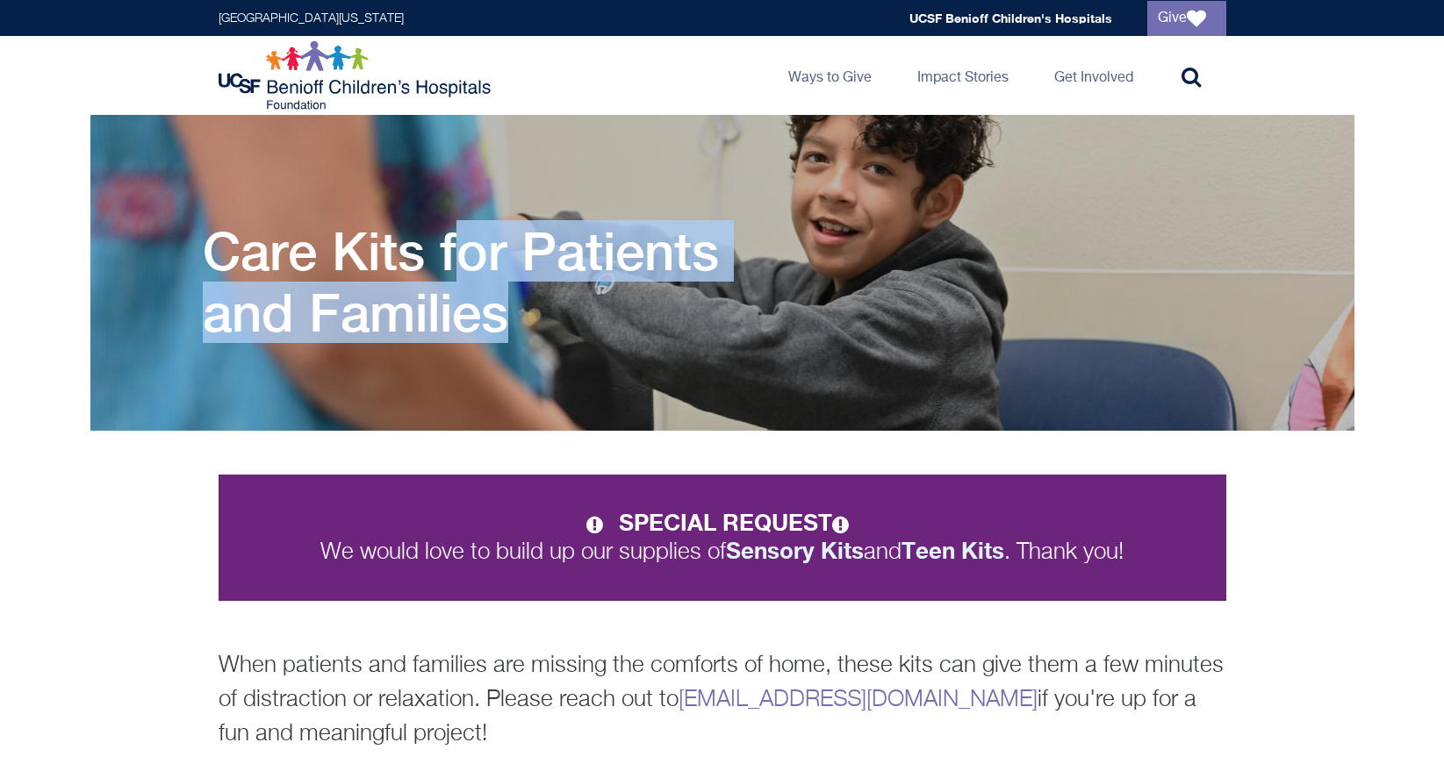
drag, startPoint x: 499, startPoint y: 291, endPoint x: 465, endPoint y: 278, distance: 35.9
click at [465, 278] on h1 "Care Kits for Patients and Families" at bounding box center [501, 281] width 597 height 123
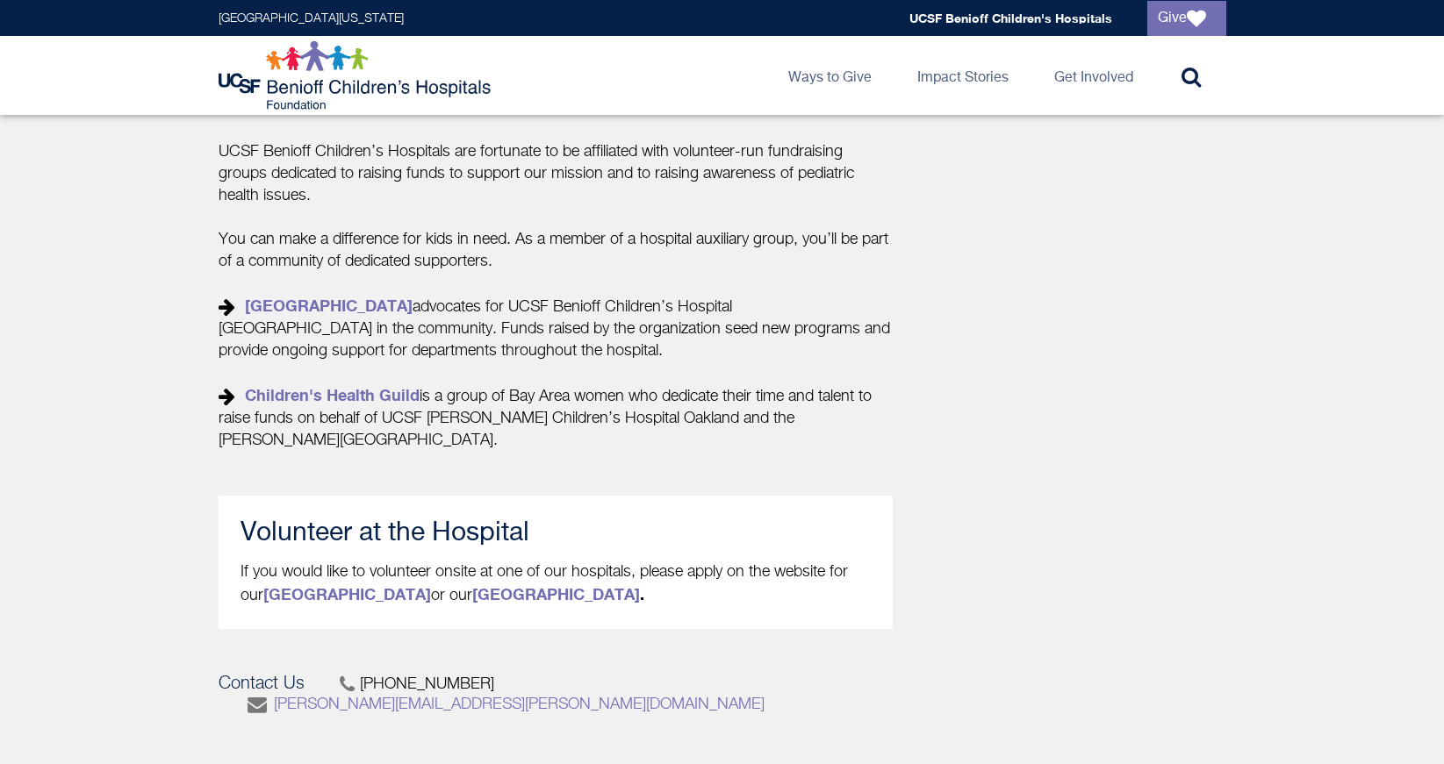
scroll to position [646, 0]
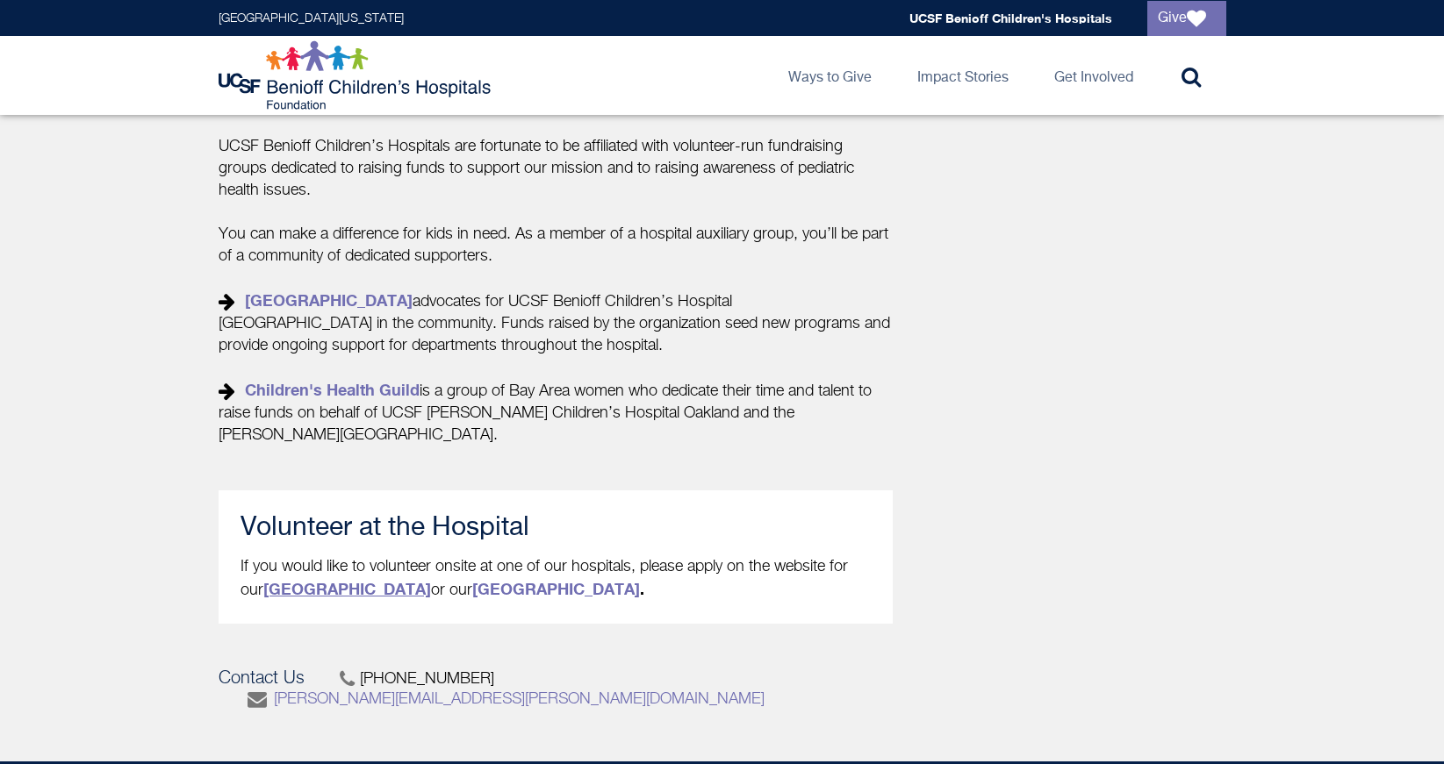
click at [312, 582] on strong "Oakland hospital" at bounding box center [347, 588] width 168 height 19
